Goal: Information Seeking & Learning: Learn about a topic

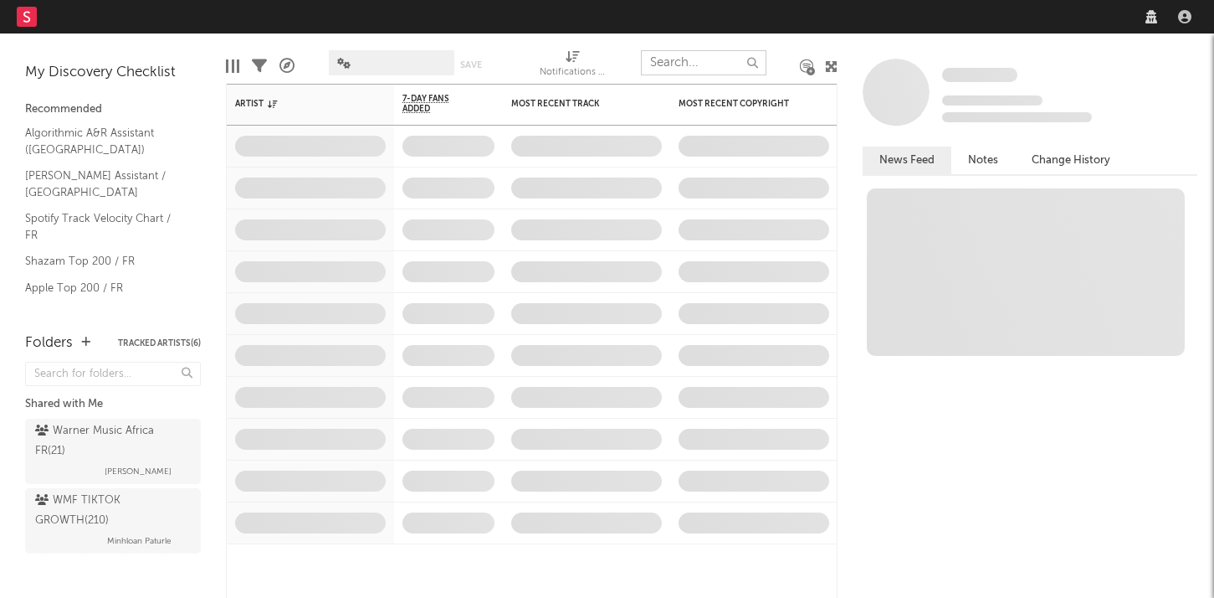
click at [715, 67] on div "Dashboard Discovery Assistant Charts Leads Notifications Settings Mark all as r…" at bounding box center [607, 299] width 1214 height 598
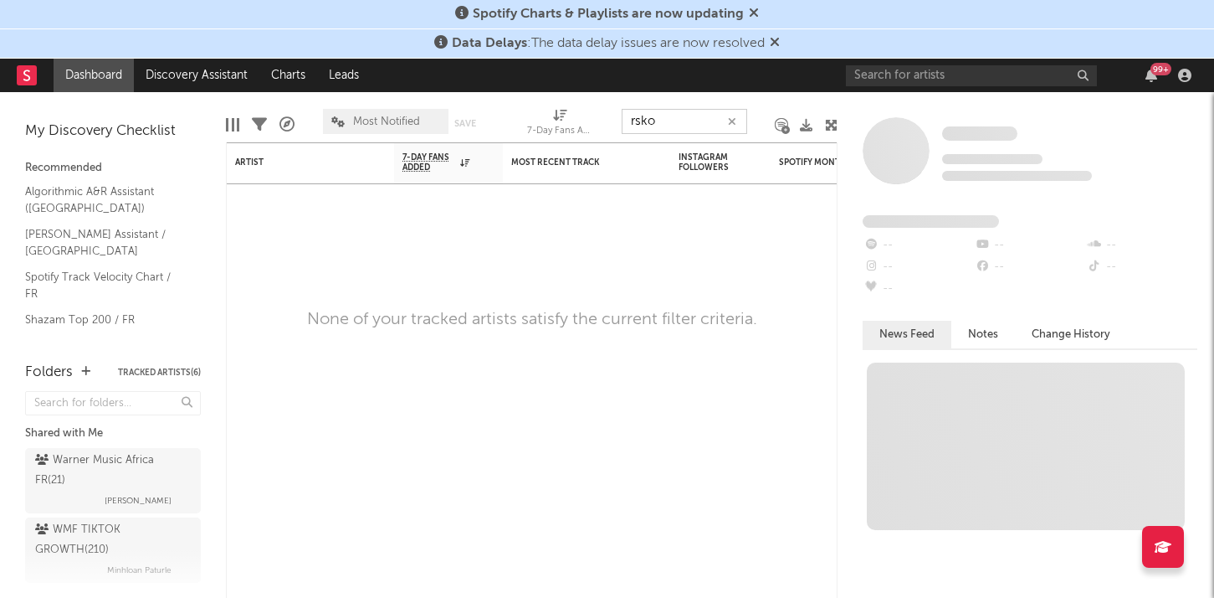
type input "rsko"
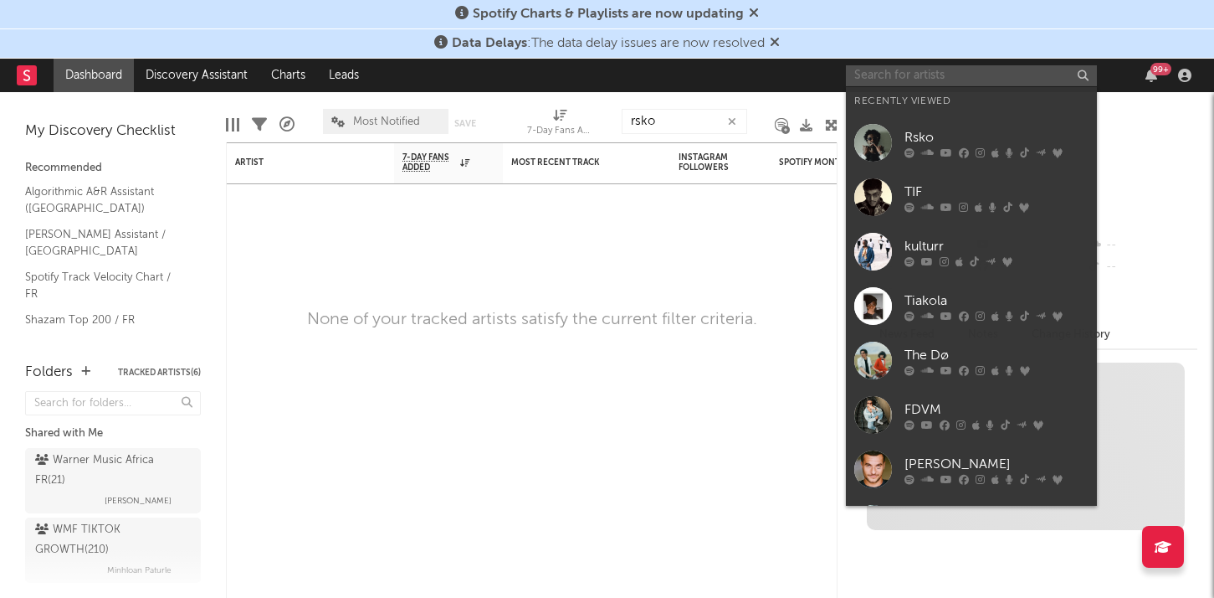
click at [926, 67] on input "text" at bounding box center [971, 75] width 251 height 21
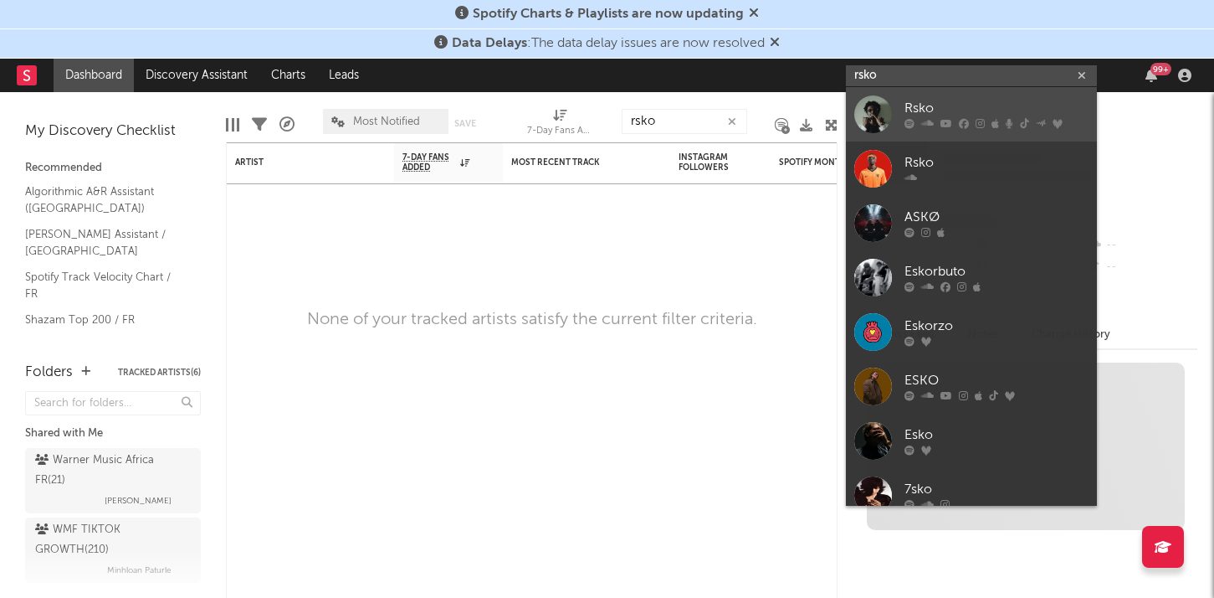
type input "rsko"
click at [929, 120] on icon at bounding box center [927, 124] width 13 height 10
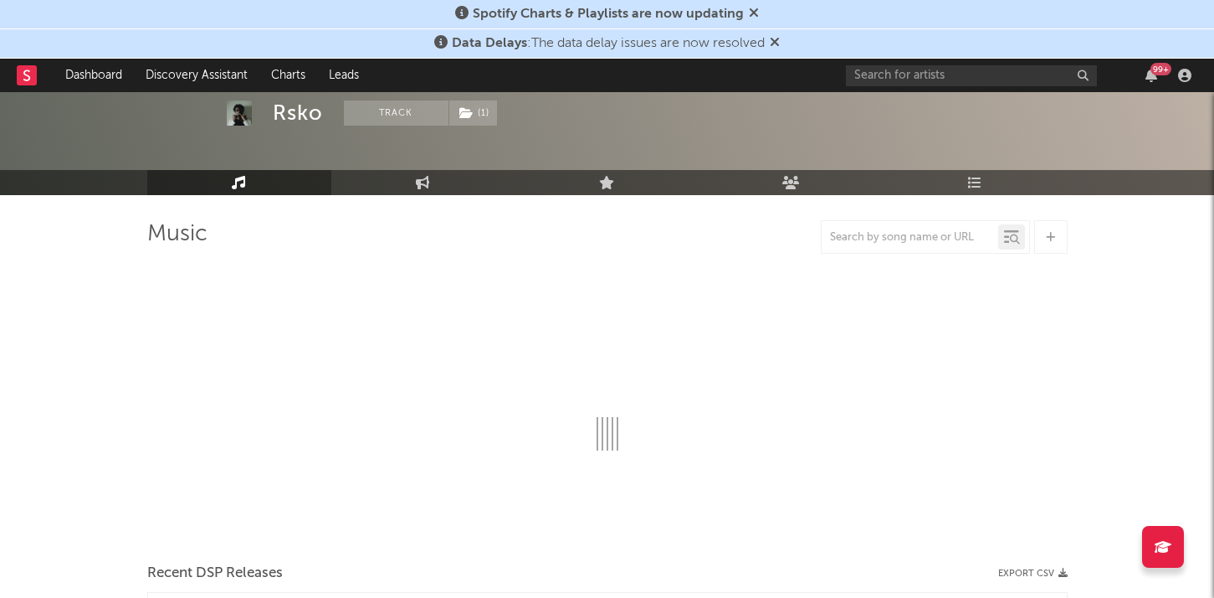
scroll to position [65, 0]
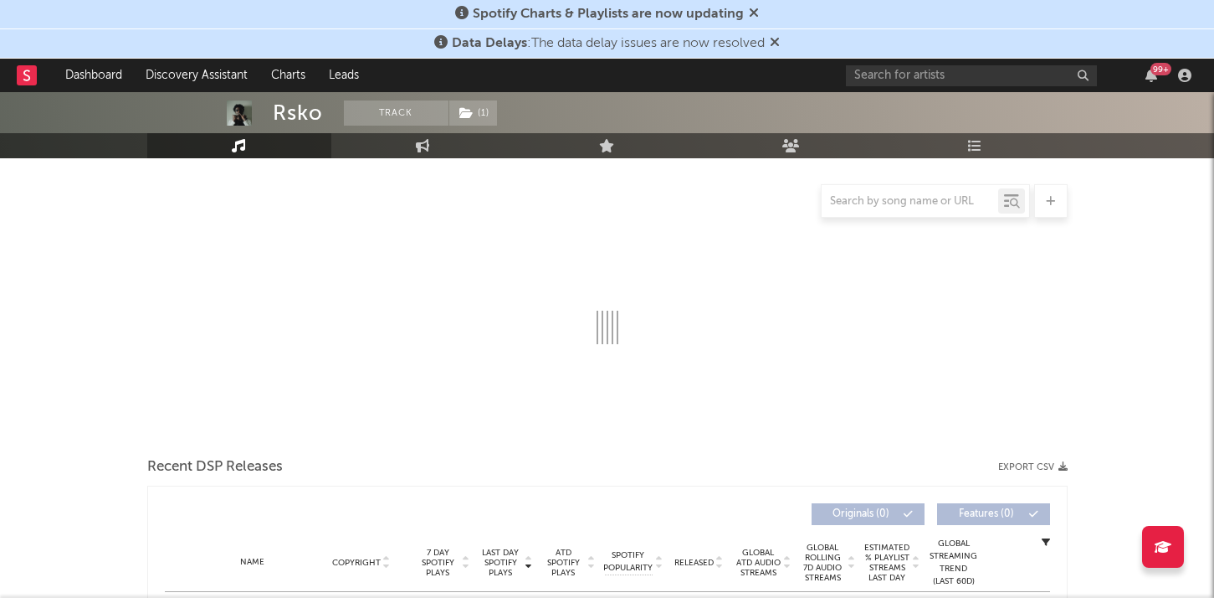
select select "6m"
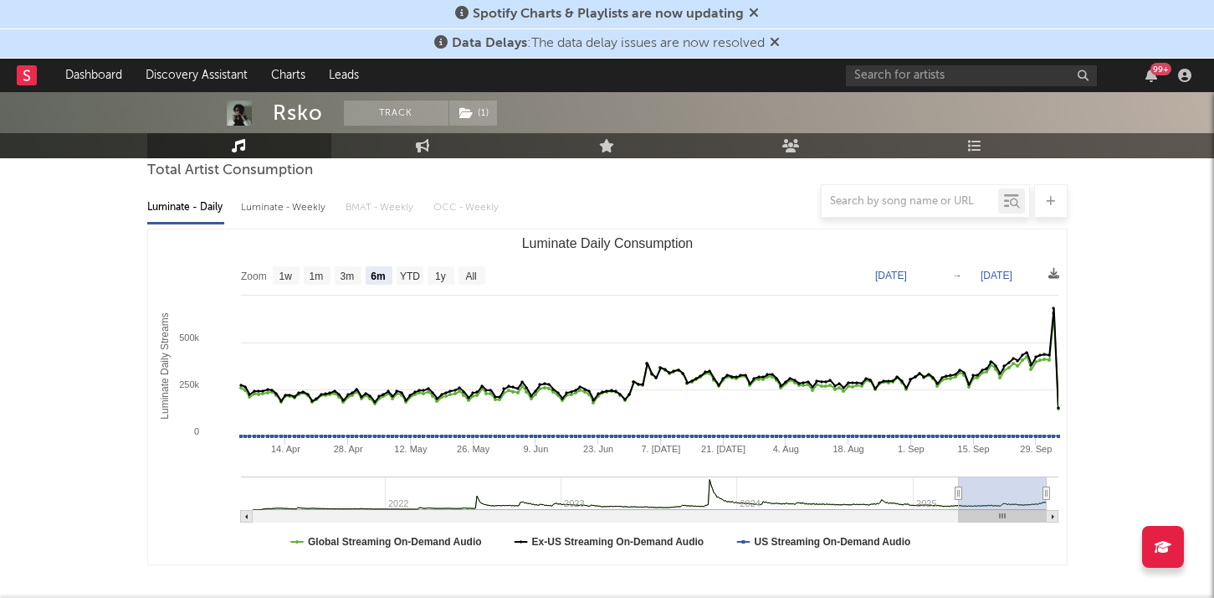
scroll to position [0, 0]
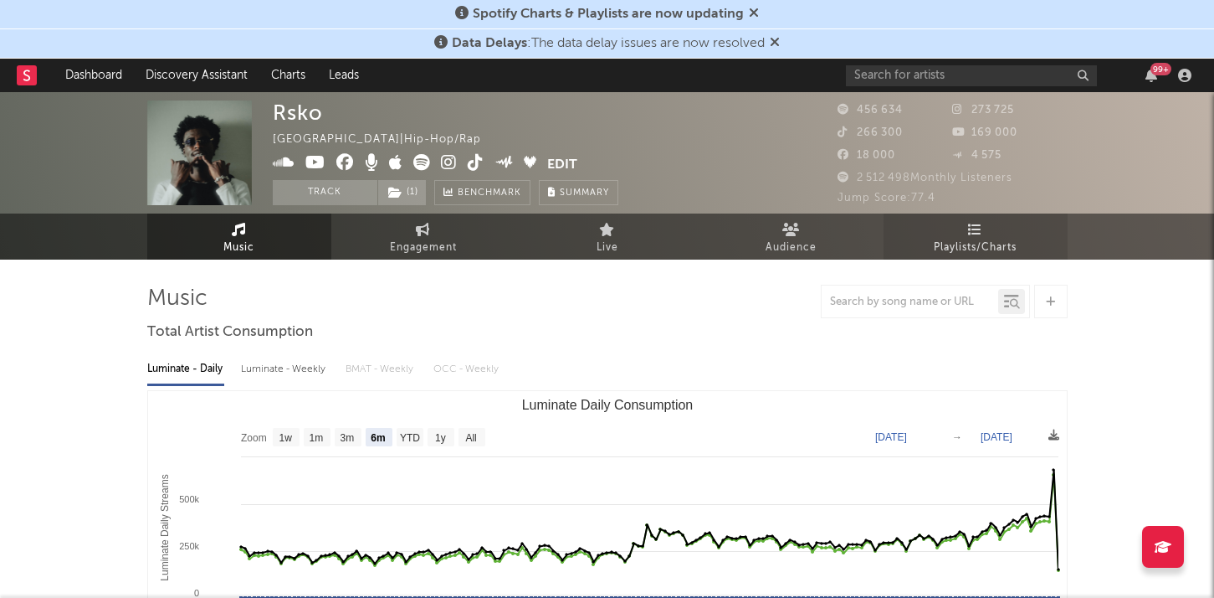
click at [954, 233] on link "Playlists/Charts" at bounding box center [976, 236] width 184 height 46
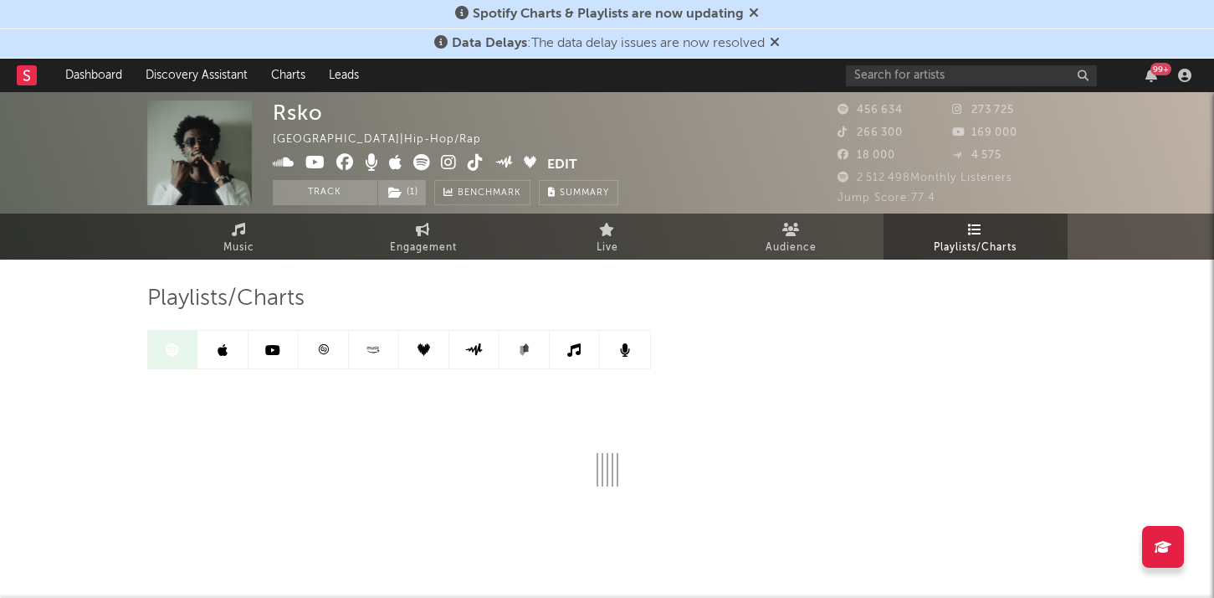
click at [330, 353] on link at bounding box center [324, 350] width 50 height 38
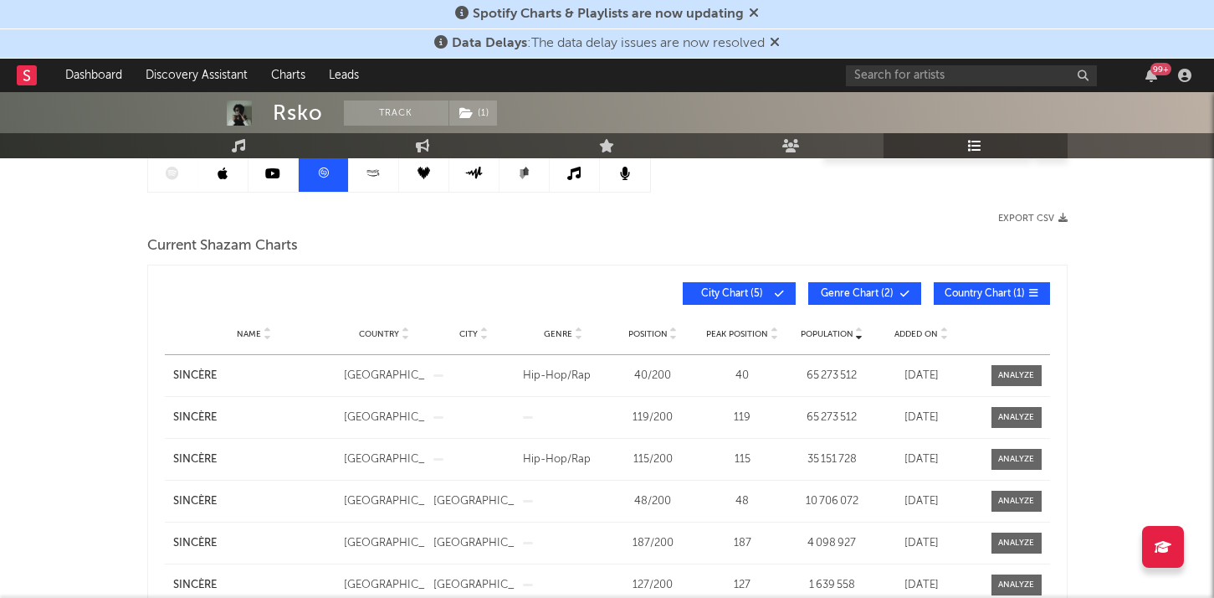
scroll to position [182, 0]
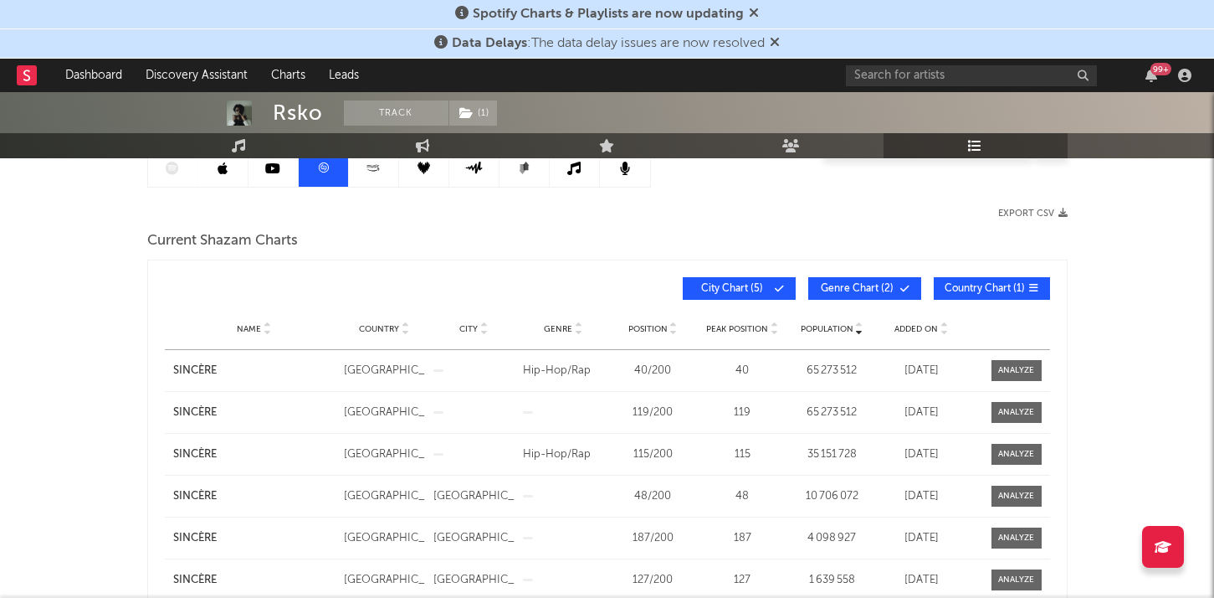
click at [941, 335] on icon at bounding box center [944, 332] width 8 height 7
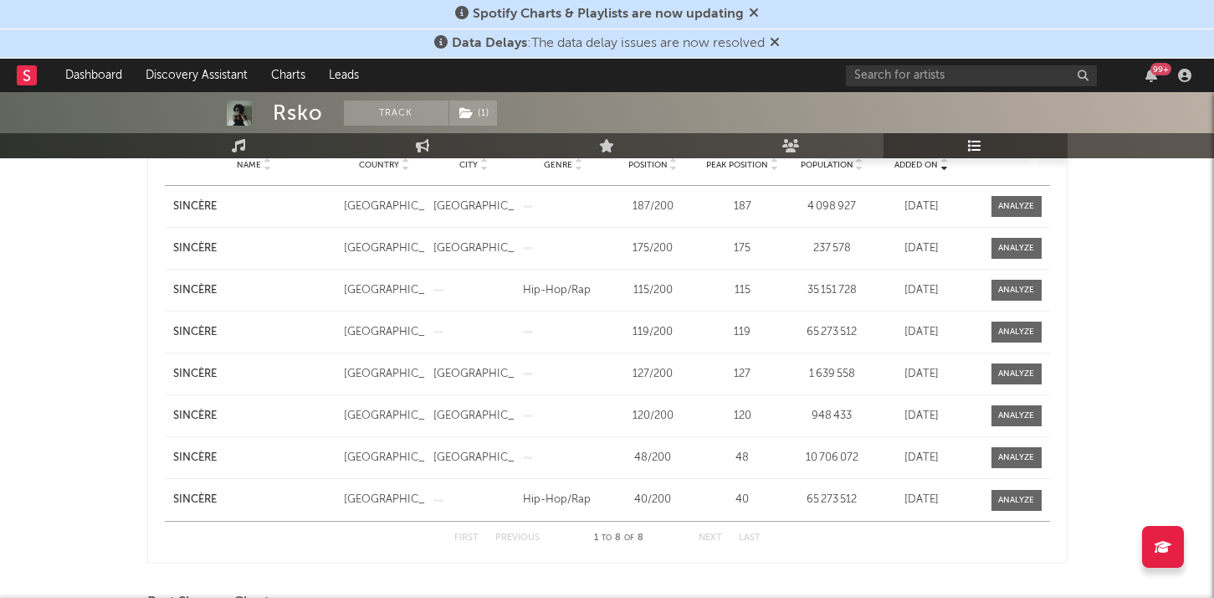
scroll to position [344, 0]
